Goal: Information Seeking & Learning: Learn about a topic

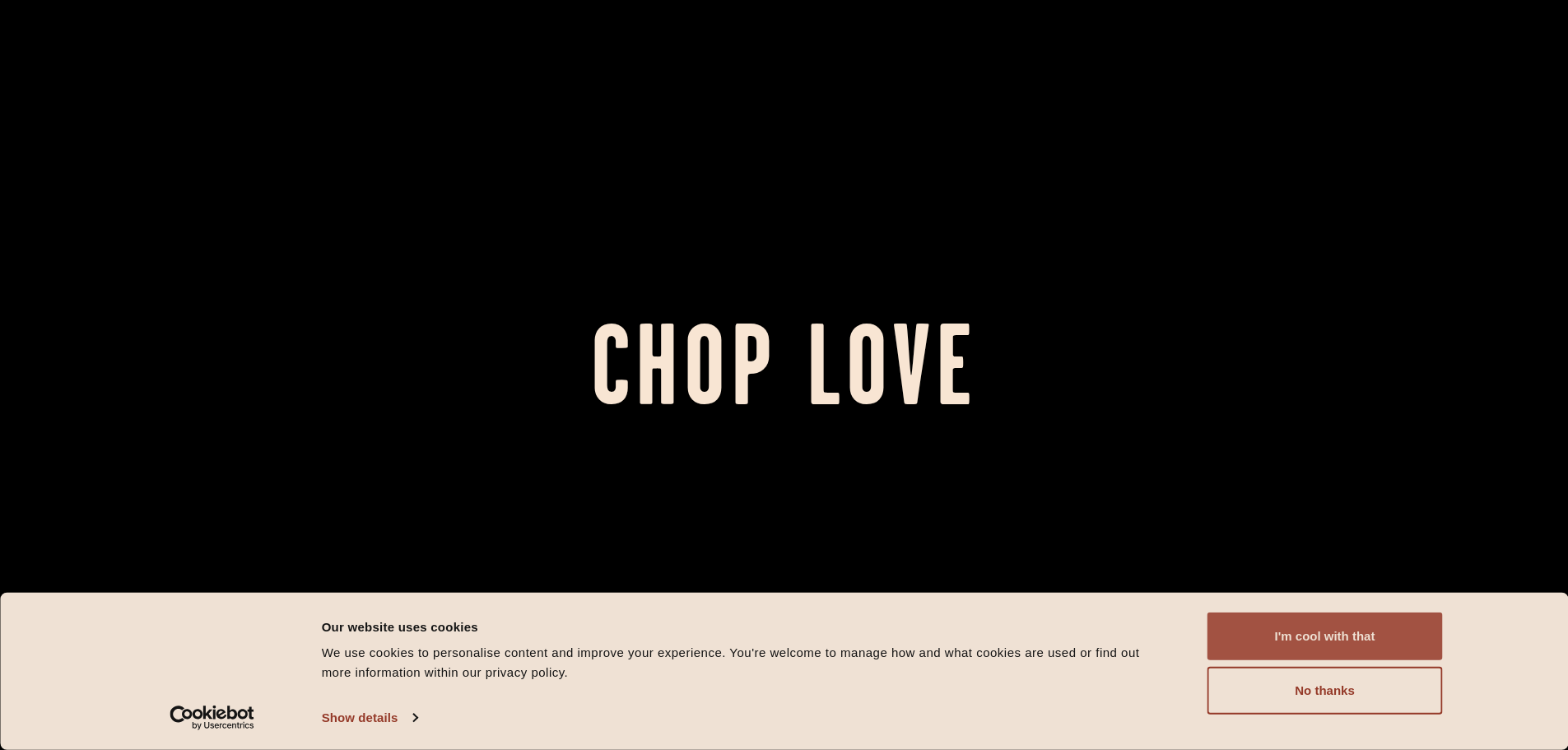
click at [1331, 630] on button "I'm cool with that" at bounding box center [1325, 637] width 236 height 48
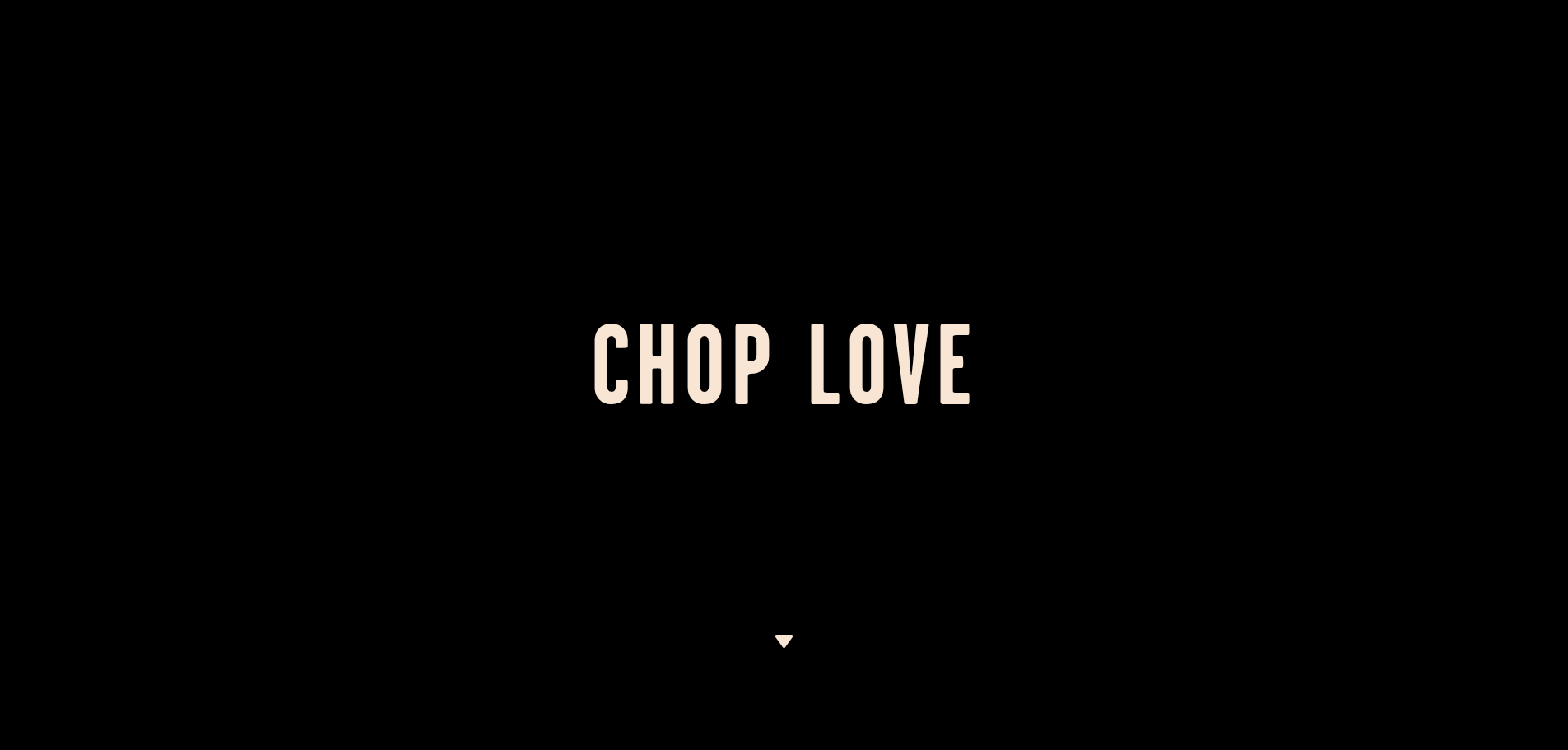
click at [778, 630] on div at bounding box center [784, 375] width 1568 height 750
click at [782, 640] on img at bounding box center [784, 641] width 20 height 13
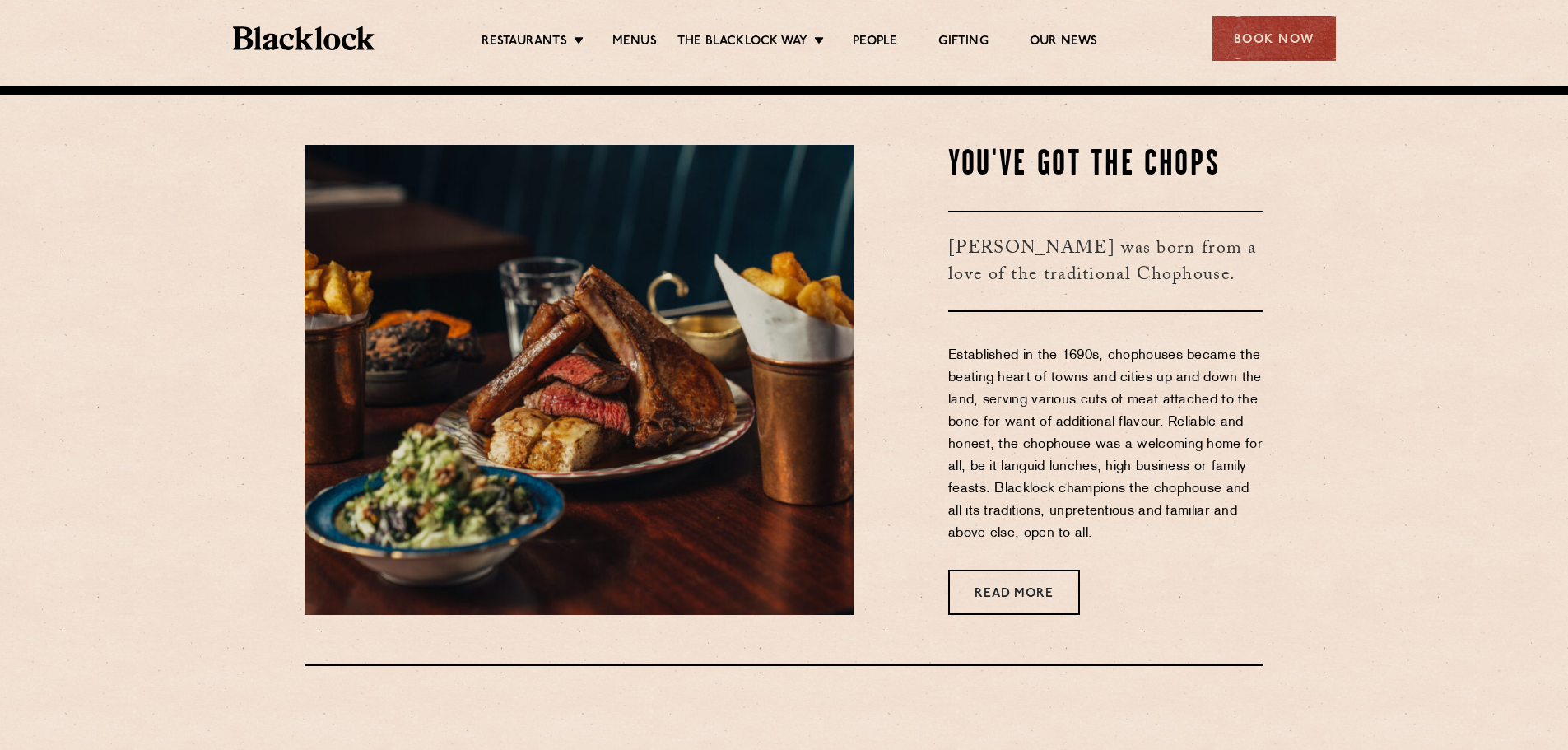
scroll to position [664, 0]
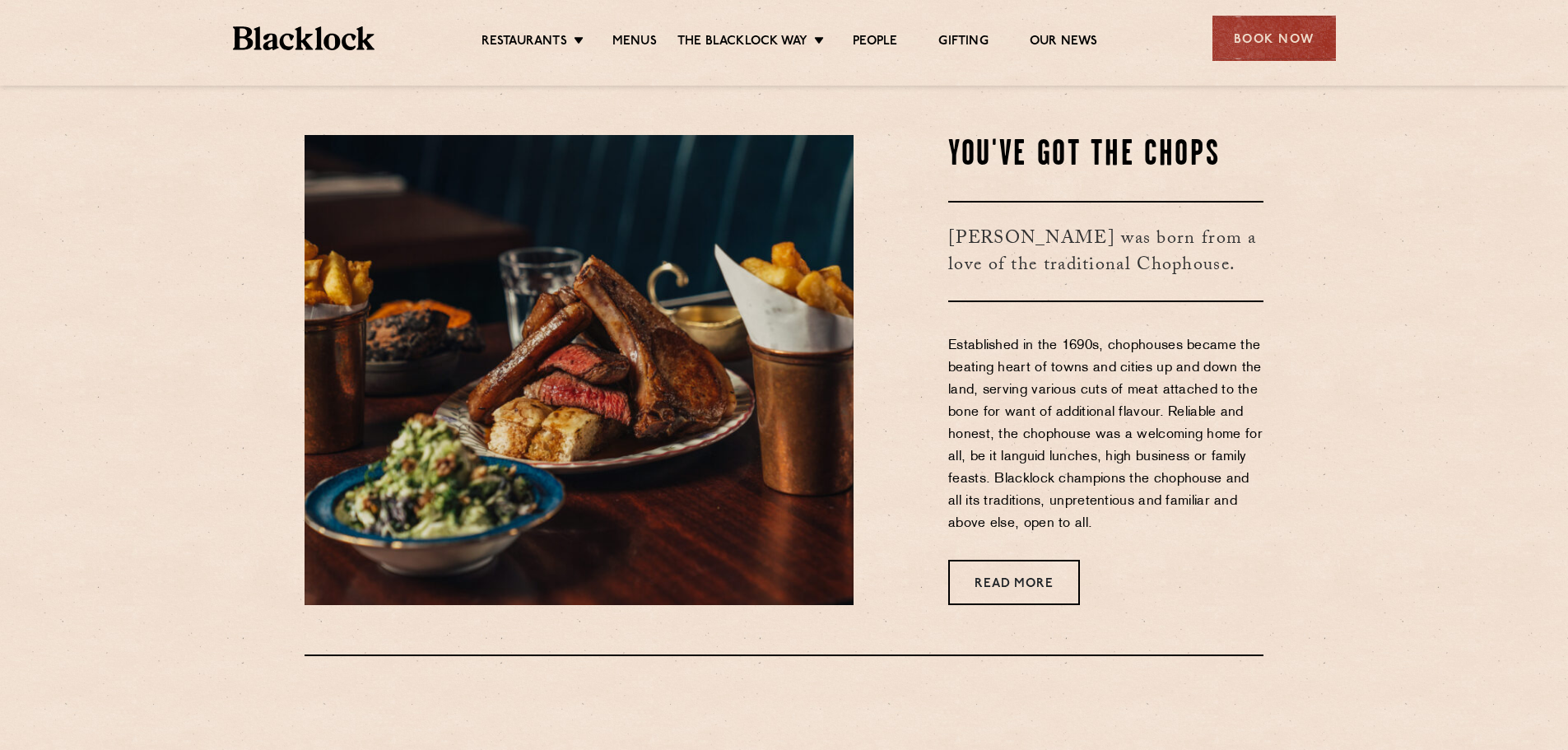
click at [648, 29] on ul "Restaurants Soho City Shoreditch Covent Garden Canary Wharf Manchester Birmingh…" at bounding box center [789, 39] width 829 height 27
click at [645, 39] on link "Menus" at bounding box center [635, 43] width 44 height 18
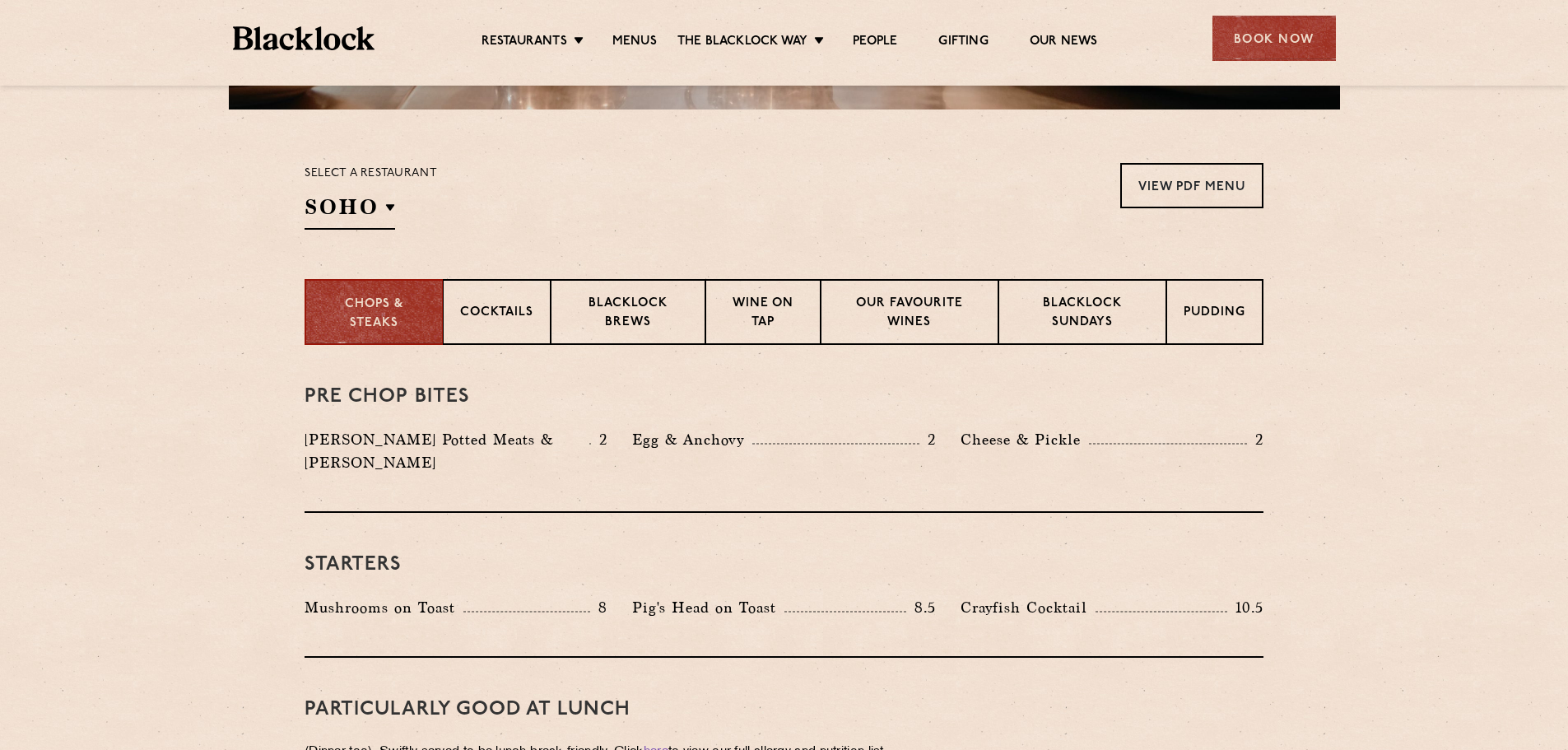
scroll to position [494, 0]
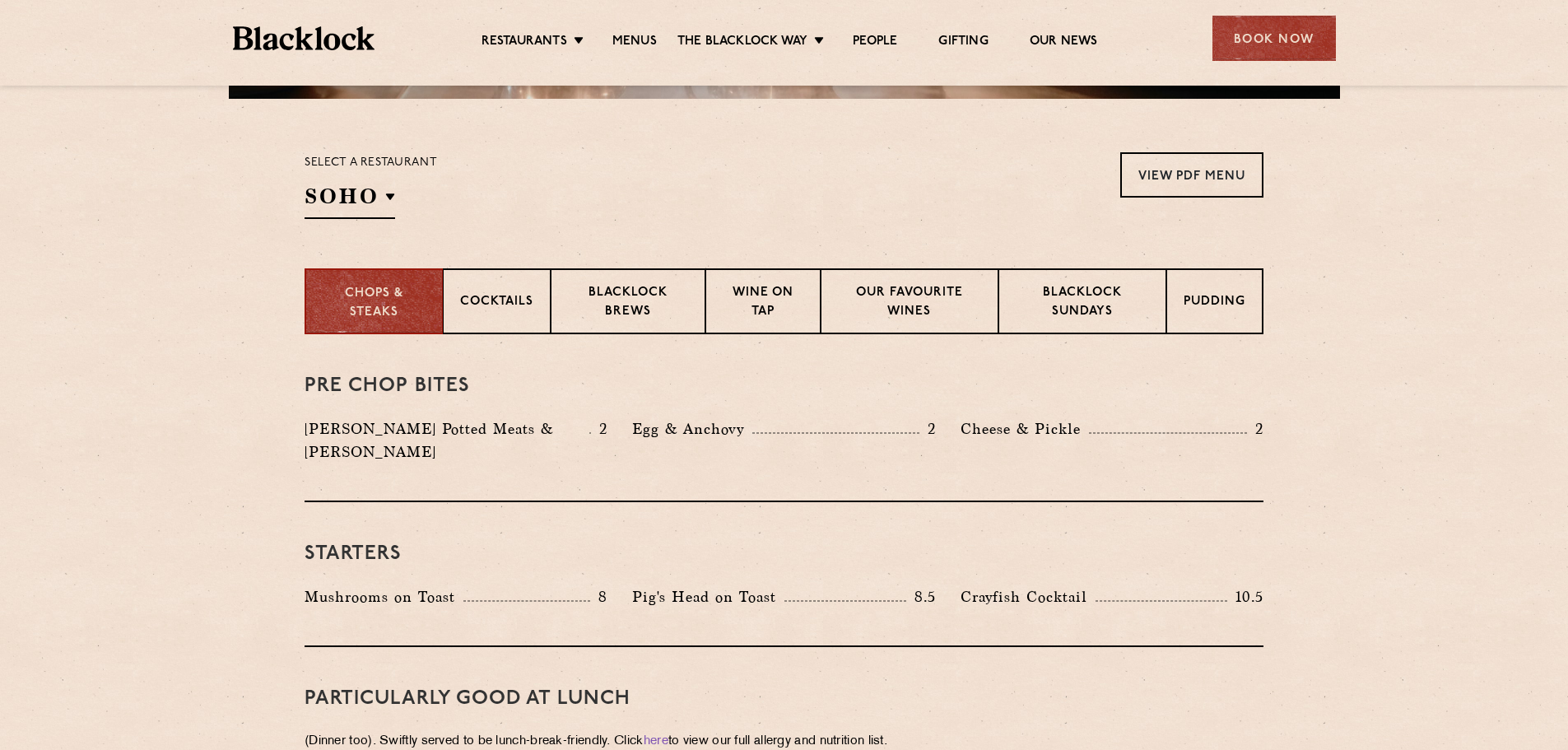
click at [398, 191] on div "Select a restaurant [GEOGRAPHIC_DATA] [GEOGRAPHIC_DATA] [GEOGRAPHIC_DATA] [GEOG…" at bounding box center [371, 185] width 133 height 66
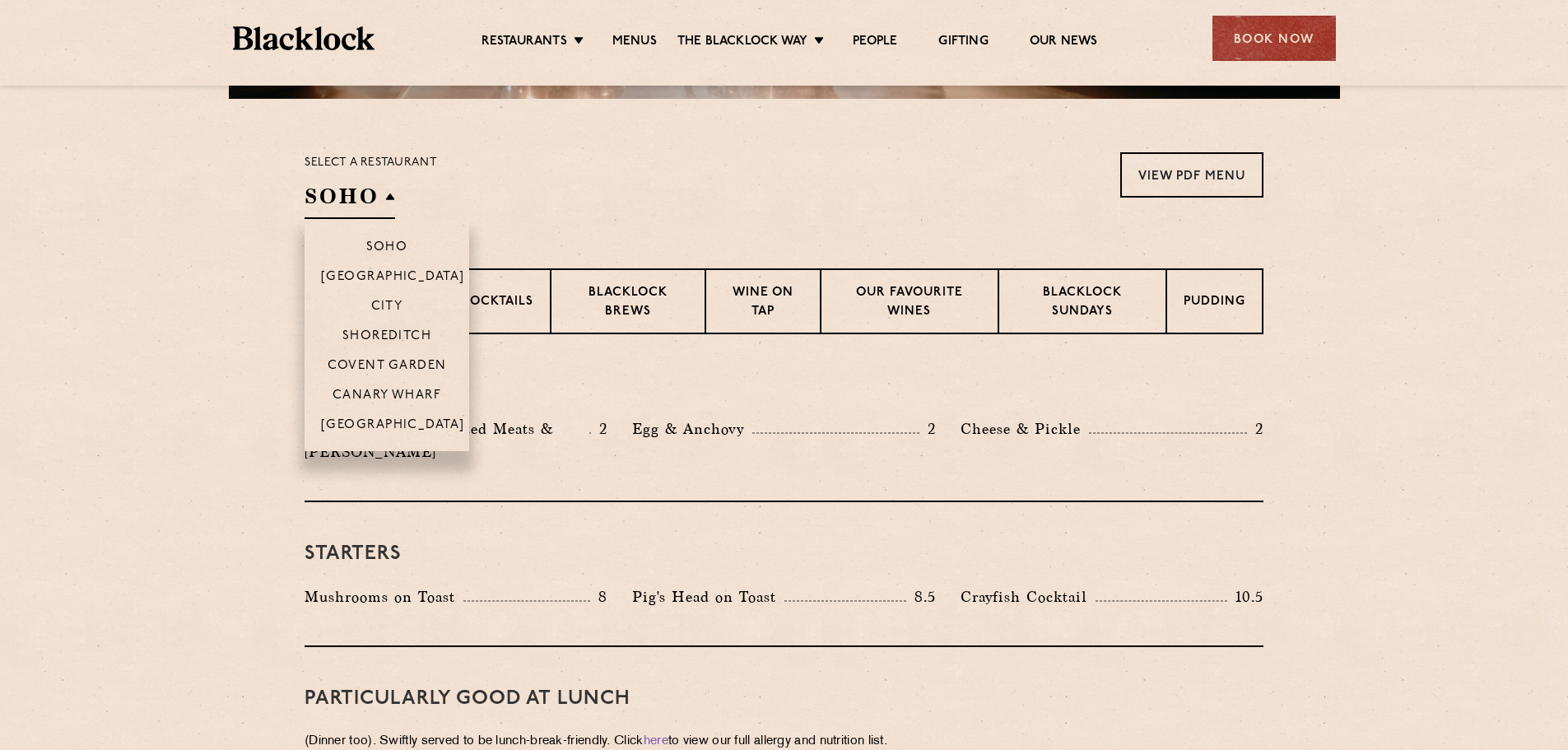
click at [388, 200] on h2 "SOHO" at bounding box center [350, 201] width 90 height 37
click at [407, 329] on p "Shoreditch" at bounding box center [387, 338] width 90 height 17
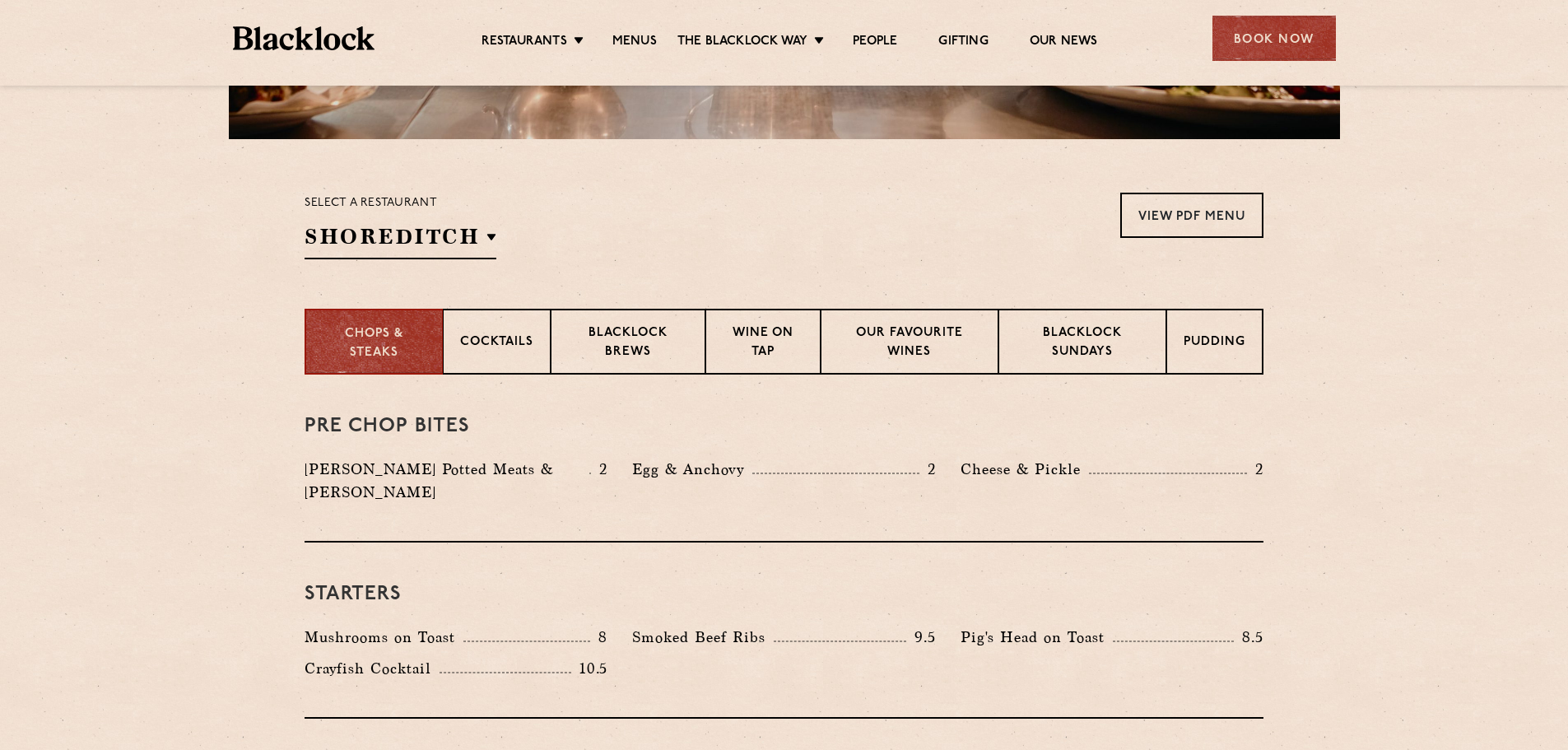
scroll to position [411, 0]
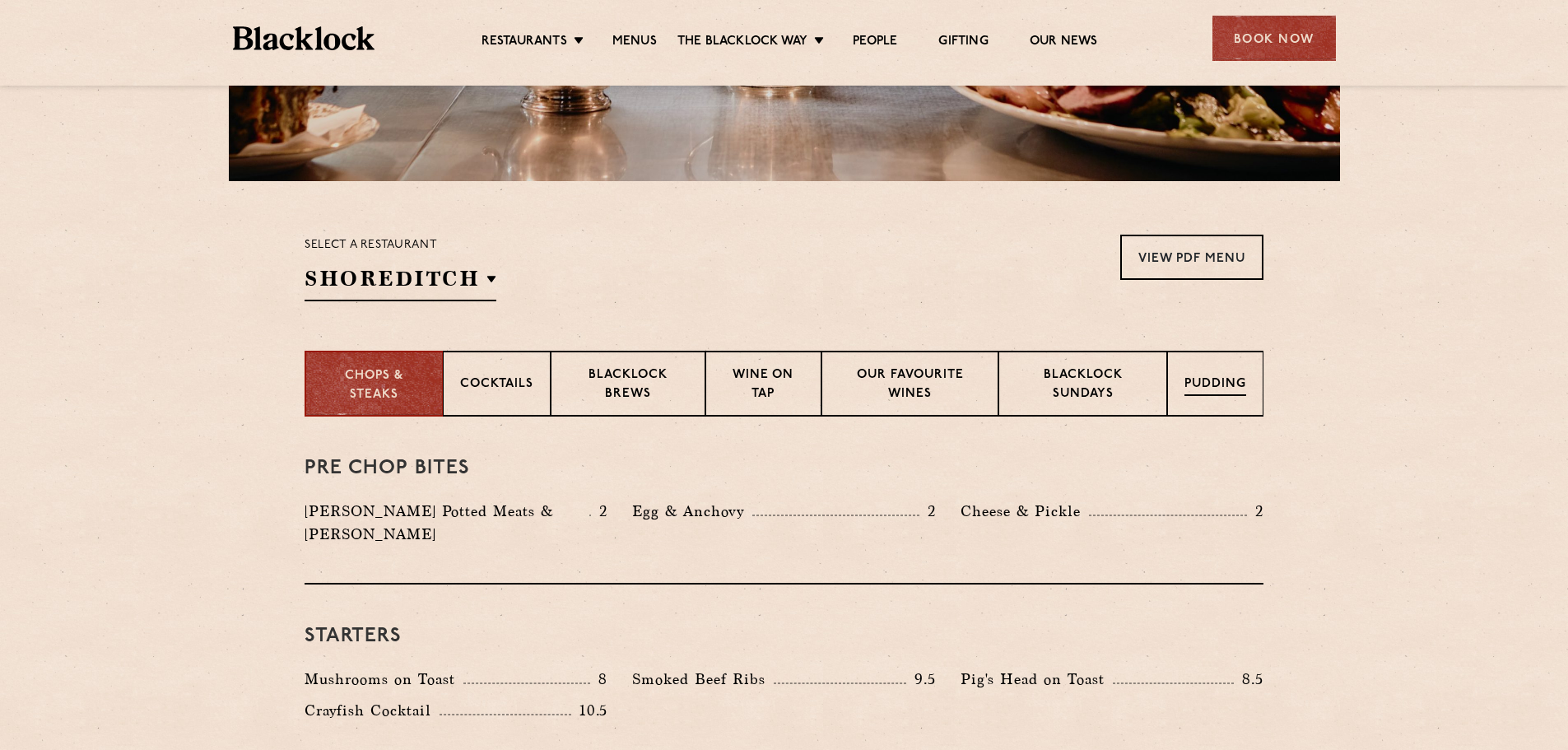
click at [1217, 383] on p "Pudding" at bounding box center [1215, 386] width 62 height 20
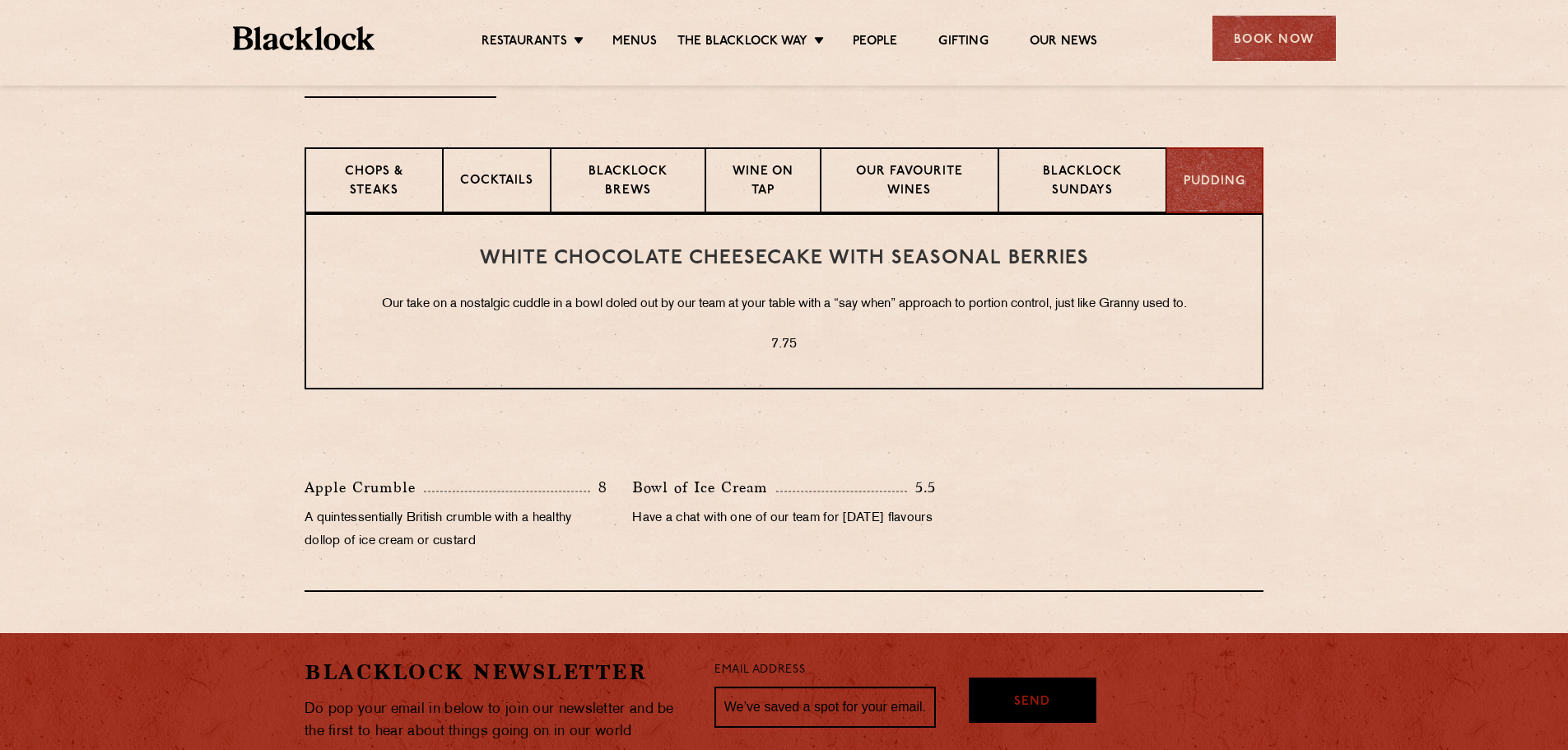
scroll to position [659, 0]
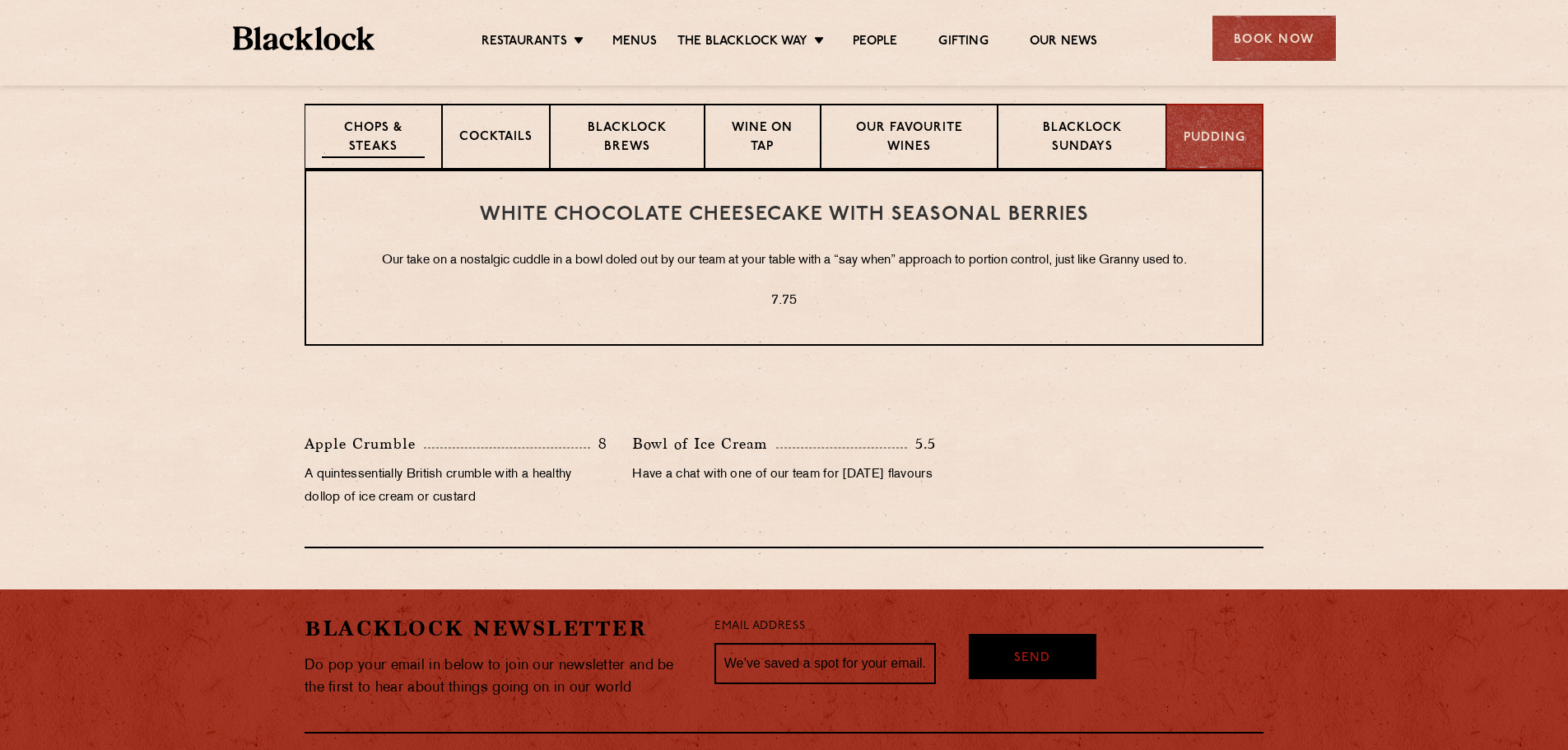
click at [332, 133] on p "Chops & Steaks" at bounding box center [374, 139] width 103 height 39
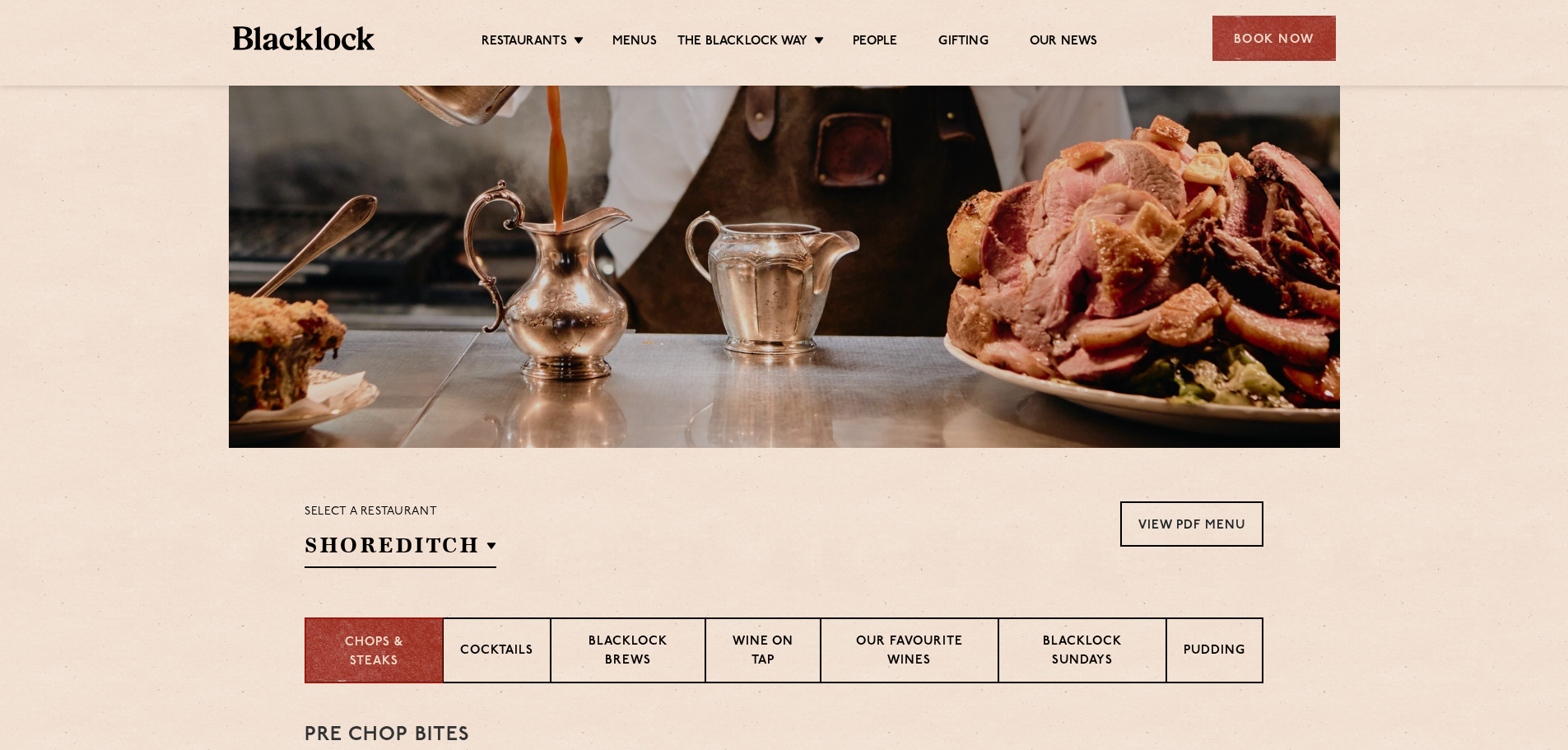
scroll to position [82, 0]
